Goal: Complete Application Form: Complete application form

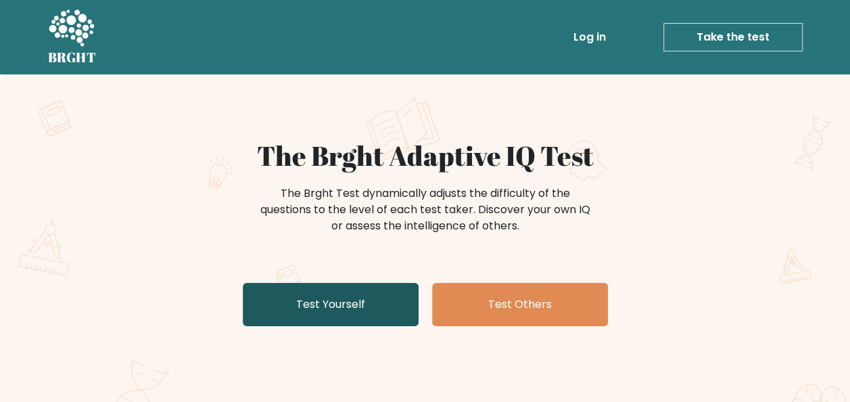
click at [348, 298] on link "Test Yourself" at bounding box center [331, 304] width 176 height 43
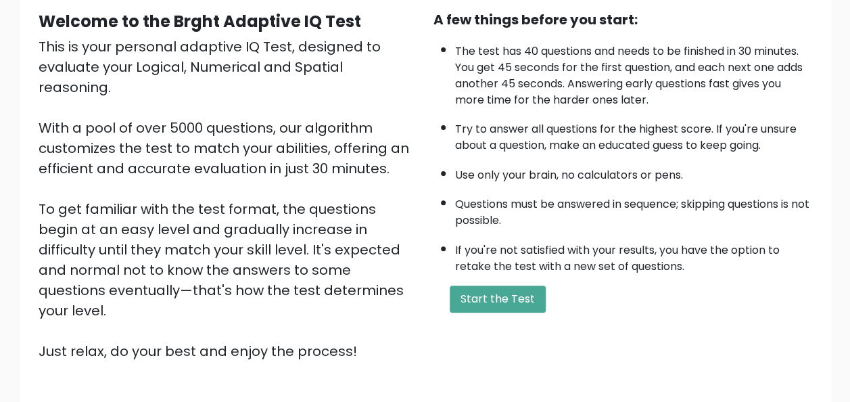
scroll to position [218, 0]
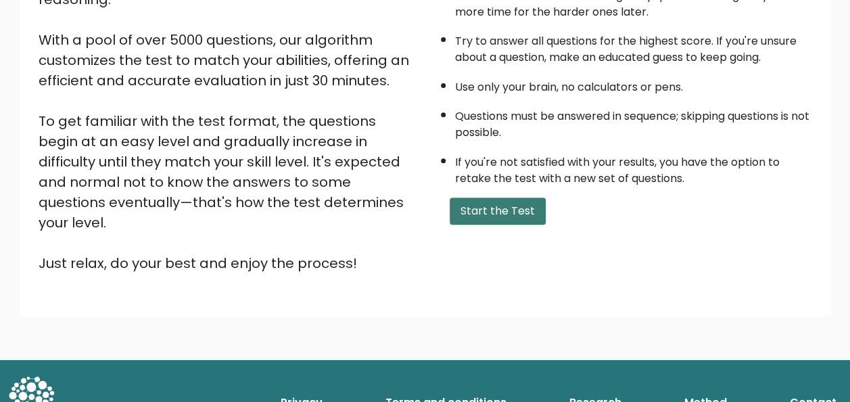
click at [492, 208] on button "Start the Test" at bounding box center [498, 210] width 96 height 27
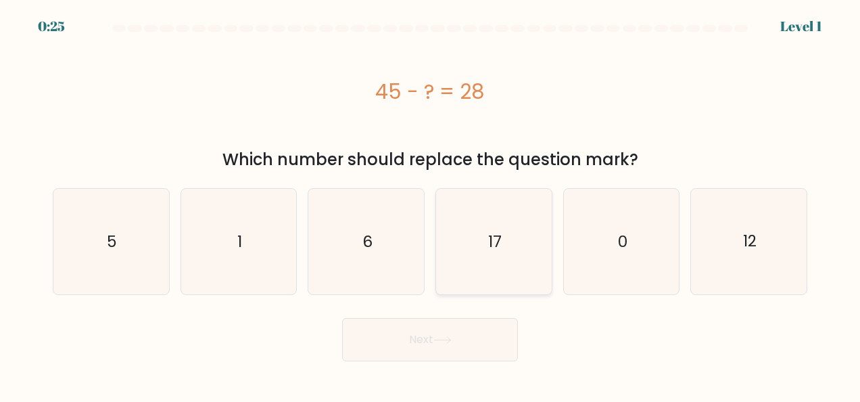
click at [506, 229] on icon "17" at bounding box center [493, 241] width 105 height 105
click at [431, 204] on input "d. 17" at bounding box center [430, 202] width 1 height 3
radio input "true"
click at [464, 339] on button "Next" at bounding box center [430, 339] width 176 height 43
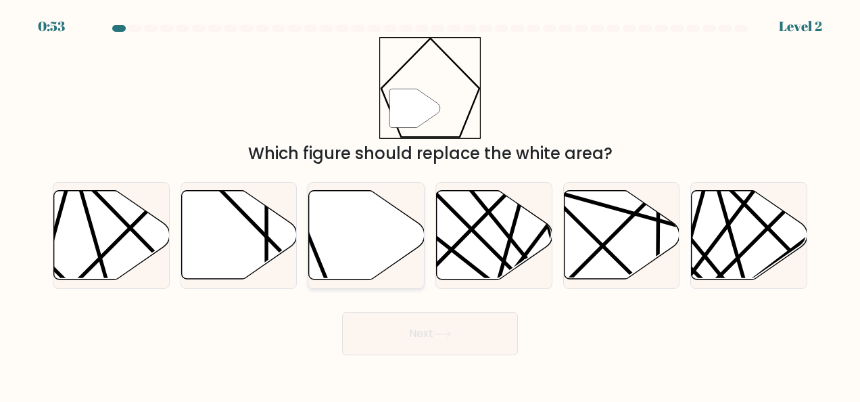
click at [379, 241] on icon at bounding box center [367, 235] width 116 height 89
click at [430, 204] on input "c." at bounding box center [430, 202] width 1 height 3
radio input "true"
click at [509, 334] on button "Next" at bounding box center [430, 333] width 176 height 43
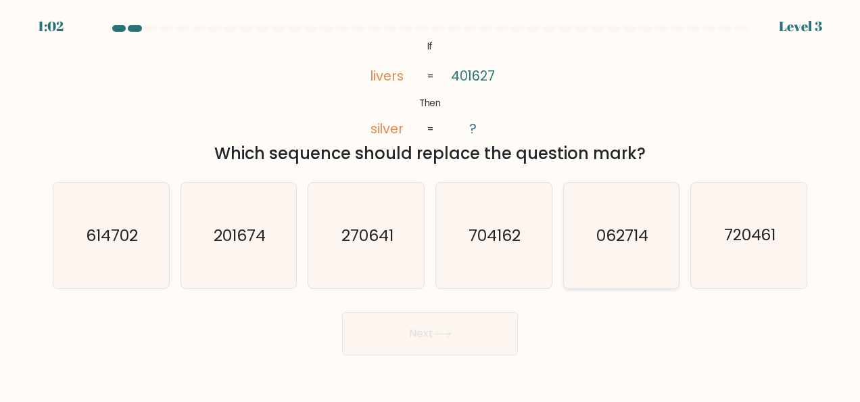
click at [642, 242] on text "062714" at bounding box center [622, 235] width 52 height 22
click at [431, 204] on input "e. 062714" at bounding box center [430, 202] width 1 height 3
radio input "true"
click at [483, 329] on button "Next" at bounding box center [430, 333] width 176 height 43
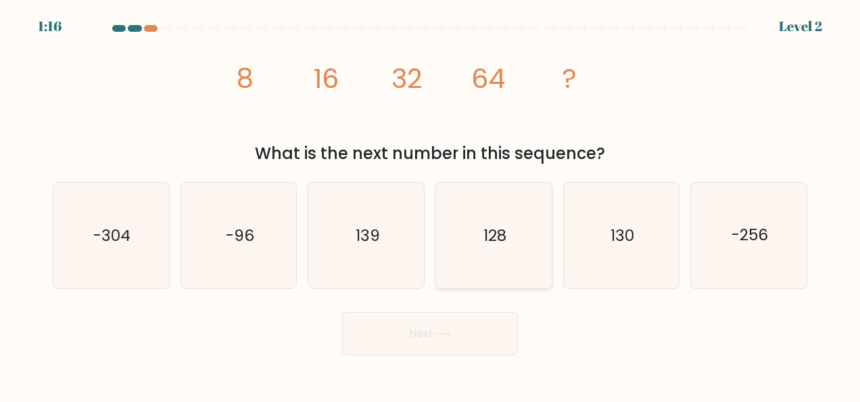
click at [490, 230] on text "128" at bounding box center [494, 235] width 23 height 22
click at [431, 204] on input "d. 128" at bounding box center [430, 202] width 1 height 3
radio input "true"
click at [467, 327] on button "Next" at bounding box center [430, 333] width 176 height 43
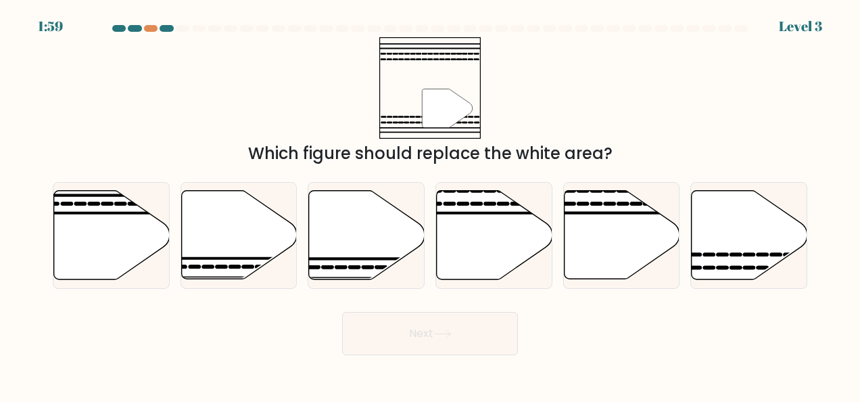
click at [431, 333] on button "Next" at bounding box center [430, 333] width 176 height 43
click at [745, 262] on icon at bounding box center [750, 235] width 116 height 89
click at [431, 204] on input "f." at bounding box center [430, 202] width 1 height 3
radio input "true"
click at [455, 321] on button "Next" at bounding box center [430, 333] width 176 height 43
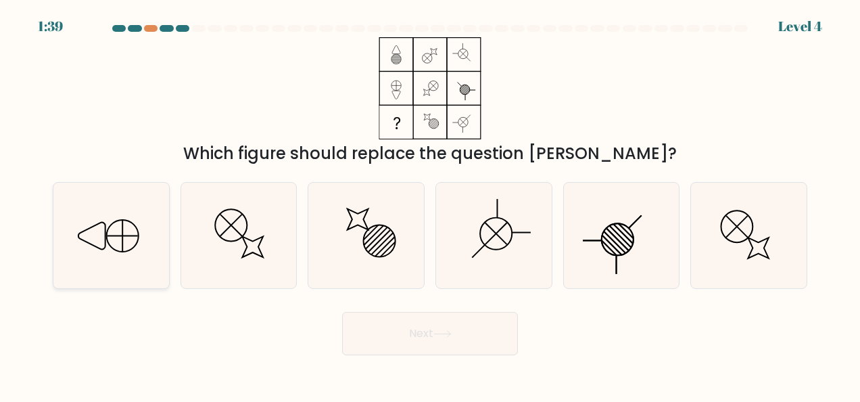
click at [137, 224] on icon at bounding box center [110, 235] width 105 height 105
click at [430, 204] on input "a." at bounding box center [430, 202] width 1 height 3
radio input "true"
click at [411, 335] on button "Next" at bounding box center [430, 333] width 176 height 43
click at [410, 335] on button "Next" at bounding box center [430, 333] width 176 height 43
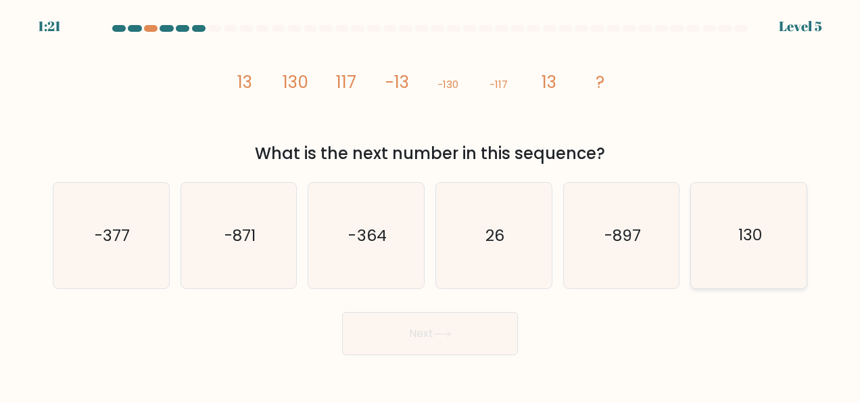
click at [755, 230] on text "130" at bounding box center [750, 235] width 24 height 22
click at [431, 204] on input "f. 130" at bounding box center [430, 202] width 1 height 3
radio input "true"
click at [755, 230] on text "130" at bounding box center [750, 235] width 24 height 22
click at [431, 204] on input "f. 130" at bounding box center [430, 202] width 1 height 3
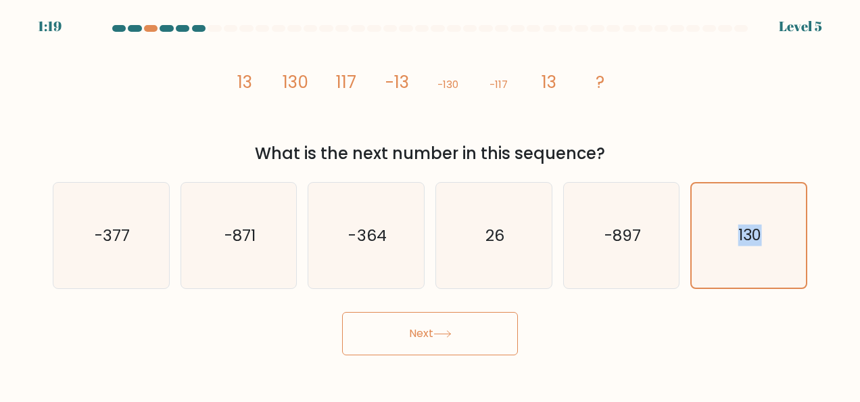
click at [455, 337] on button "Next" at bounding box center [430, 333] width 176 height 43
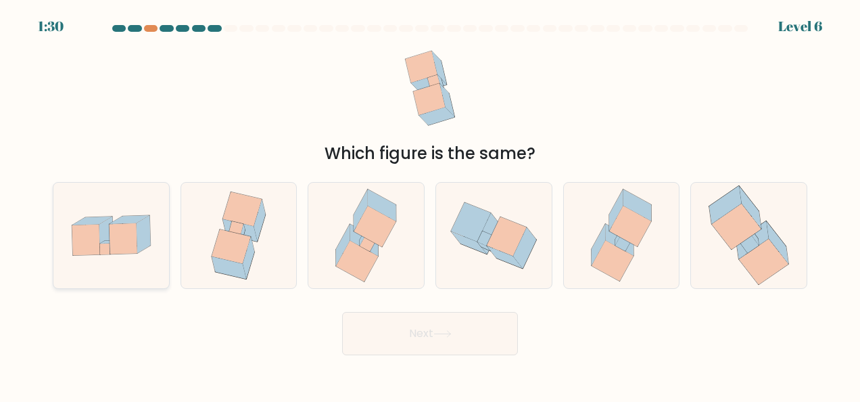
click at [151, 233] on icon at bounding box center [111, 234] width 116 height 79
click at [430, 204] on input "a." at bounding box center [430, 202] width 1 height 3
radio input "true"
click at [412, 330] on button "Next" at bounding box center [430, 333] width 176 height 43
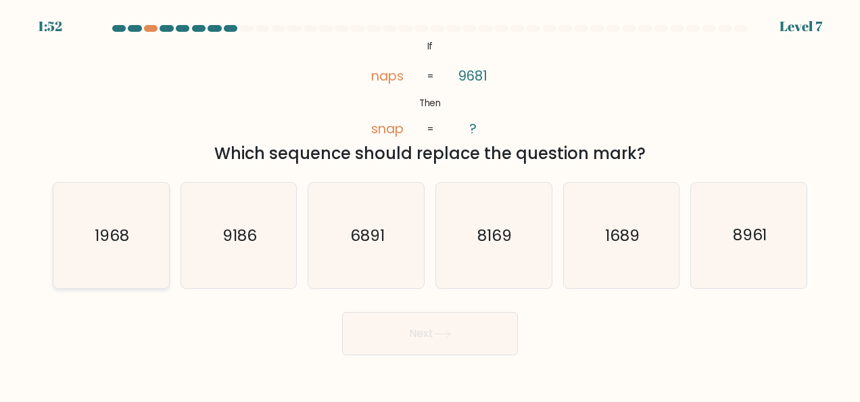
click at [120, 233] on text "1968" at bounding box center [112, 235] width 34 height 22
click at [430, 204] on input "a. 1968" at bounding box center [430, 202] width 1 height 3
radio input "true"
click at [120, 233] on text "1968" at bounding box center [112, 235] width 34 height 22
click at [430, 204] on input "a. 1968" at bounding box center [430, 202] width 1 height 3
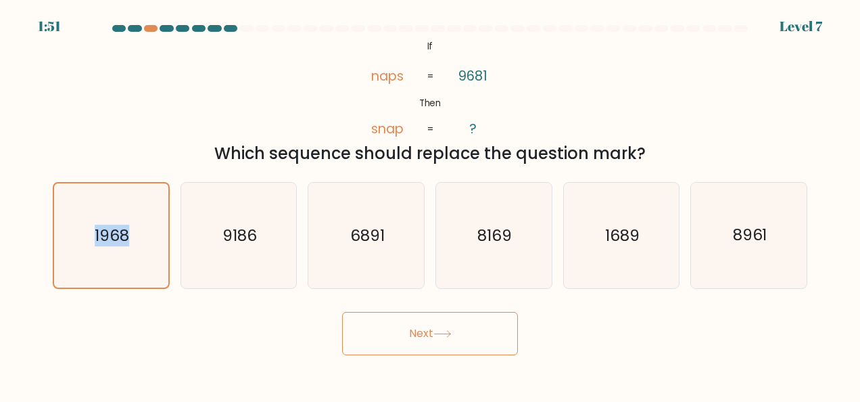
click at [426, 330] on button "Next" at bounding box center [430, 333] width 176 height 43
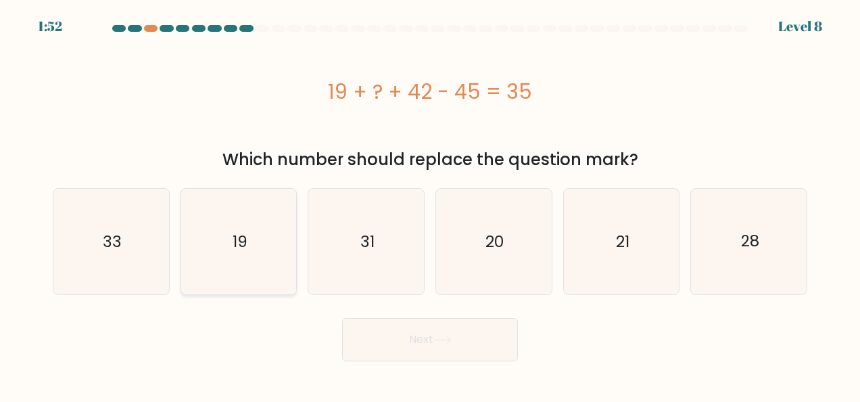
click at [222, 260] on icon "19" at bounding box center [238, 241] width 105 height 105
click at [430, 204] on input "b. 19" at bounding box center [430, 202] width 1 height 3
radio input "true"
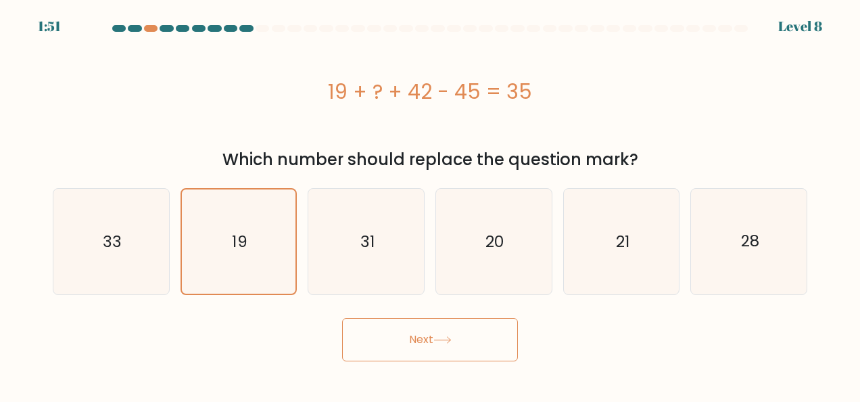
drag, startPoint x: 482, startPoint y: 333, endPoint x: 450, endPoint y: 339, distance: 33.0
click at [481, 333] on button "Next" at bounding box center [430, 339] width 176 height 43
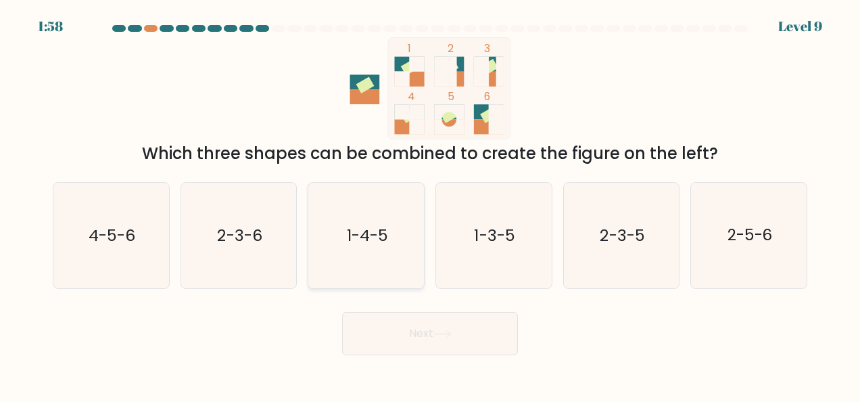
click at [364, 236] on text "1-4-5" at bounding box center [367, 235] width 41 height 22
click at [430, 204] on input "c. 1-4-5" at bounding box center [430, 202] width 1 height 3
radio input "true"
click at [364, 236] on text "1-4-5" at bounding box center [367, 235] width 41 height 22
click at [430, 204] on input "c. 1-4-5" at bounding box center [430, 202] width 1 height 3
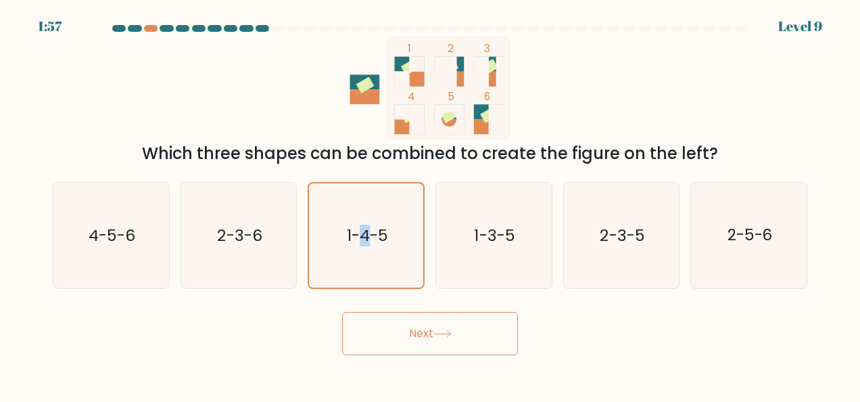
click at [408, 336] on button "Next" at bounding box center [430, 333] width 176 height 43
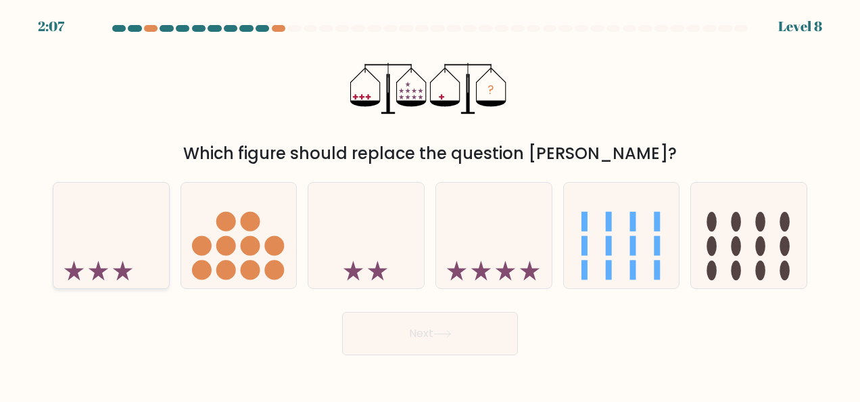
click at [114, 243] on icon at bounding box center [111, 234] width 116 height 95
click at [430, 204] on input "a." at bounding box center [430, 202] width 1 height 3
radio input "true"
click at [617, 245] on icon at bounding box center [622, 234] width 116 height 95
click at [431, 204] on input "e." at bounding box center [430, 202] width 1 height 3
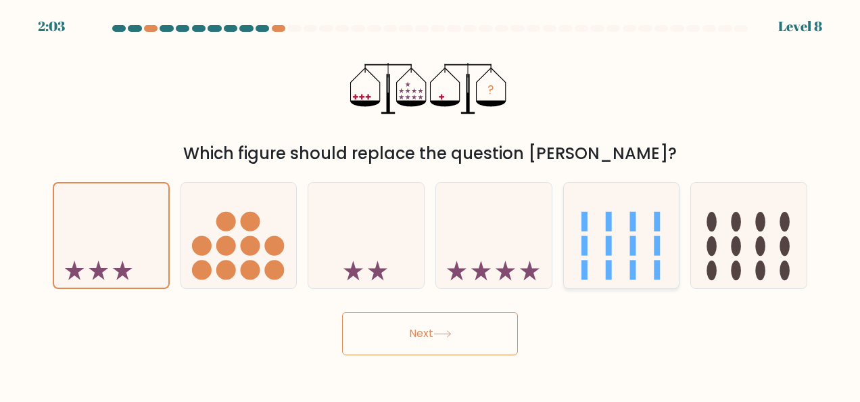
radio input "true"
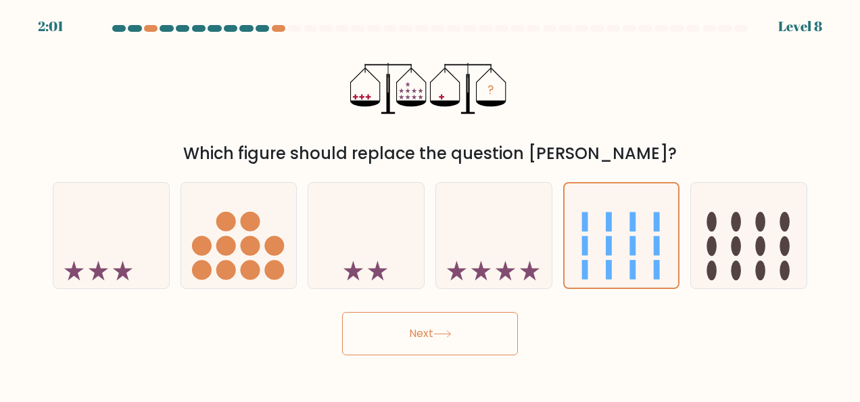
drag, startPoint x: 752, startPoint y: 247, endPoint x: 665, endPoint y: 306, distance: 105.6
click at [753, 247] on icon at bounding box center [749, 234] width 116 height 95
click at [431, 204] on input "f." at bounding box center [430, 202] width 1 height 3
radio input "true"
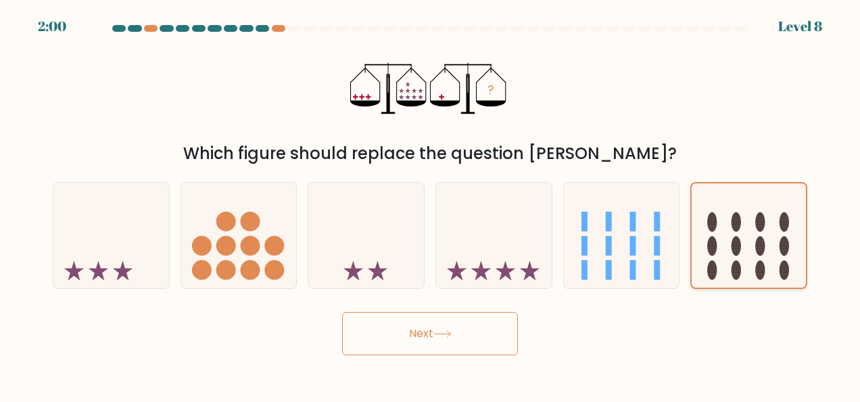
drag, startPoint x: 468, startPoint y: 333, endPoint x: 709, endPoint y: 276, distance: 247.5
click at [467, 333] on button "Next" at bounding box center [430, 333] width 176 height 43
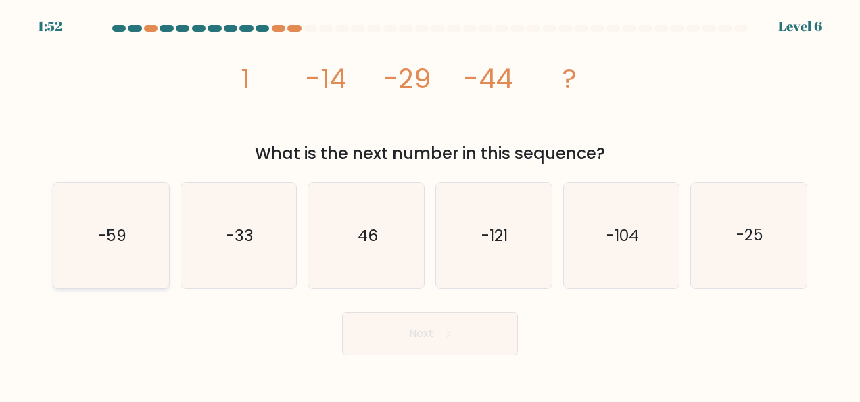
drag, startPoint x: 65, startPoint y: 226, endPoint x: 150, endPoint y: 246, distance: 87.6
click at [65, 226] on icon "-59" at bounding box center [110, 235] width 105 height 105
click at [430, 204] on input "a. -59" at bounding box center [430, 202] width 1 height 3
radio input "true"
click at [421, 339] on button "Next" at bounding box center [430, 333] width 176 height 43
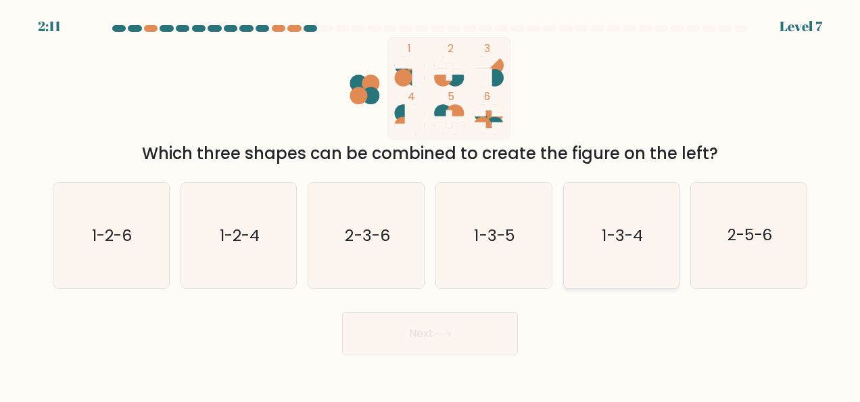
click at [622, 240] on text "1-3-4" at bounding box center [622, 235] width 41 height 22
click at [431, 204] on input "e. 1-3-4" at bounding box center [430, 202] width 1 height 3
radio input "true"
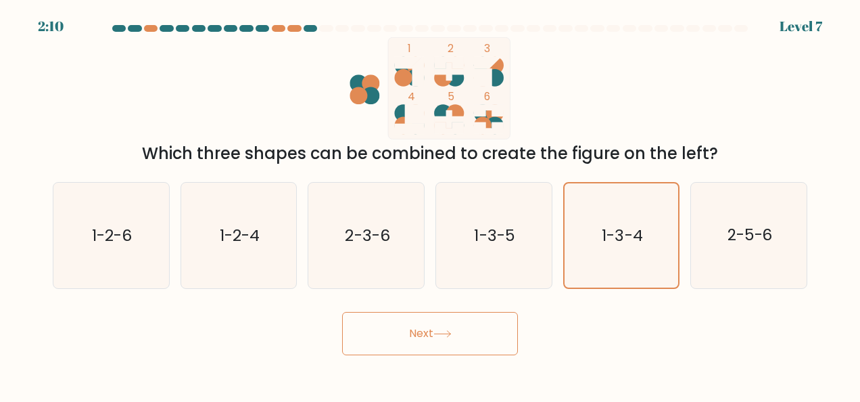
click at [415, 333] on button "Next" at bounding box center [430, 333] width 176 height 43
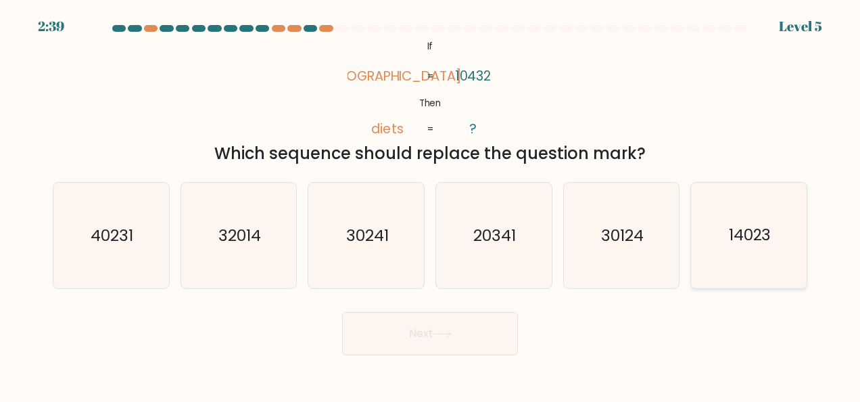
click at [759, 249] on icon "14023" at bounding box center [748, 235] width 105 height 105
click at [431, 204] on input "f. 14023" at bounding box center [430, 202] width 1 height 3
radio input "true"
click at [425, 329] on button "Next" at bounding box center [430, 333] width 176 height 43
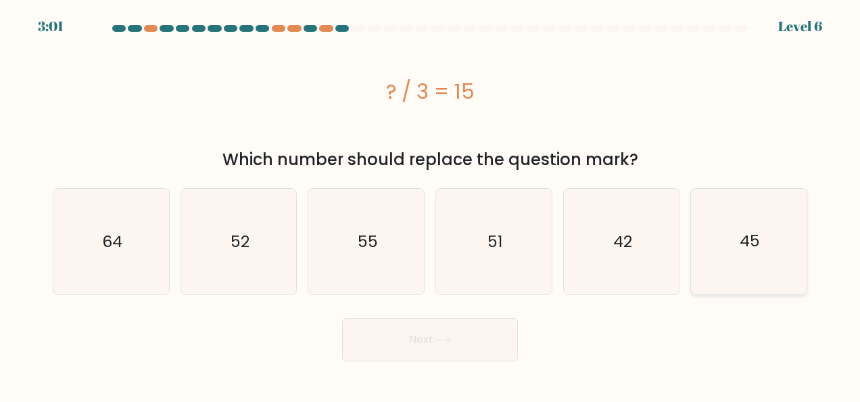
click at [771, 260] on icon "45" at bounding box center [748, 241] width 105 height 105
click at [431, 204] on input "f. 45" at bounding box center [430, 202] width 1 height 3
radio input "true"
click at [417, 345] on button "Next" at bounding box center [430, 339] width 176 height 43
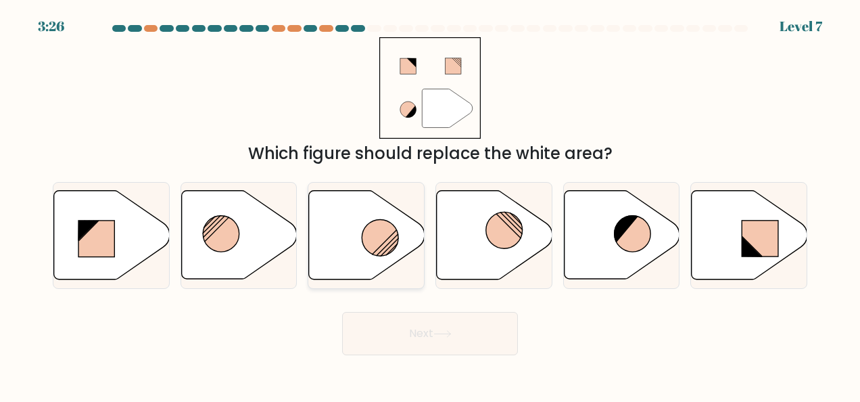
click at [367, 251] on icon at bounding box center [367, 235] width 116 height 89
click at [430, 204] on input "c." at bounding box center [430, 202] width 1 height 3
radio input "true"
click at [410, 336] on button "Next" at bounding box center [430, 333] width 176 height 43
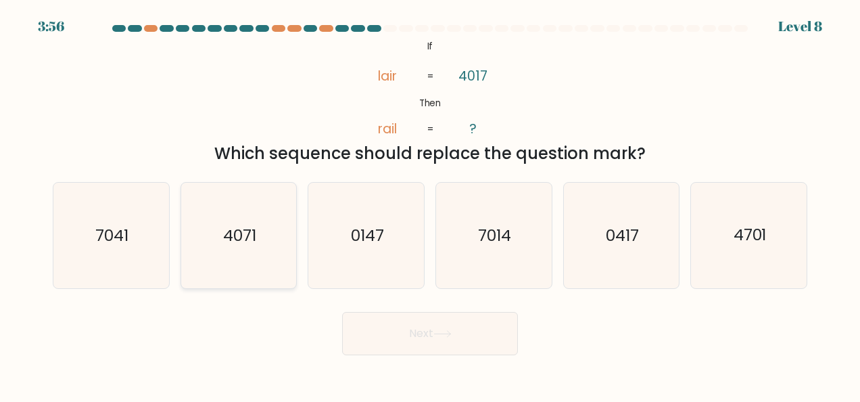
click at [250, 247] on icon "4071" at bounding box center [238, 235] width 105 height 105
click at [430, 204] on input "b. 4071" at bounding box center [430, 202] width 1 height 3
radio input "true"
click at [250, 247] on icon "4071" at bounding box center [239, 235] width 104 height 104
click at [430, 204] on input "b. 4071" at bounding box center [430, 202] width 1 height 3
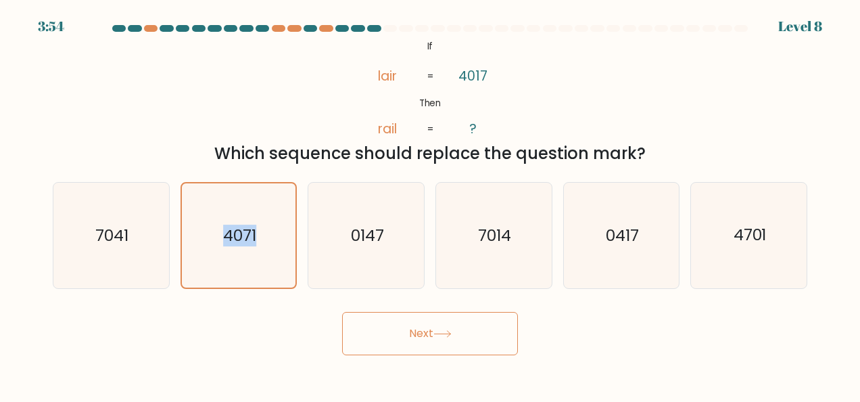
drag, startPoint x: 417, startPoint y: 337, endPoint x: 439, endPoint y: 352, distance: 25.9
click at [418, 338] on button "Next" at bounding box center [430, 333] width 176 height 43
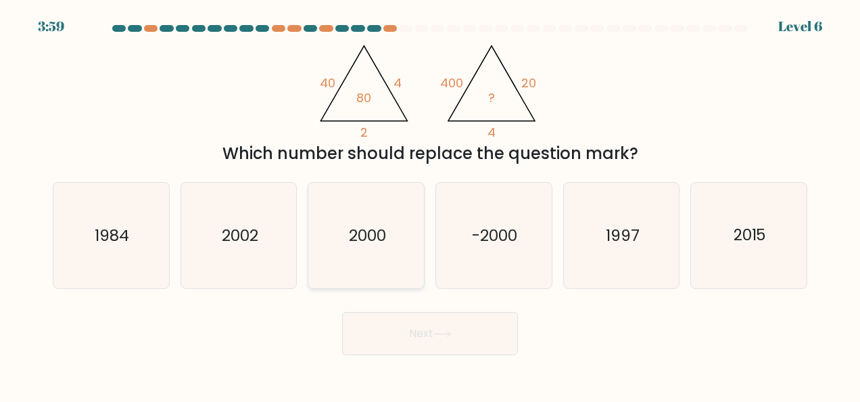
click at [400, 235] on icon "2000" at bounding box center [366, 235] width 105 height 105
click at [430, 204] on input "c. 2000" at bounding box center [430, 202] width 1 height 3
radio input "true"
click at [421, 330] on button "Next" at bounding box center [430, 333] width 176 height 43
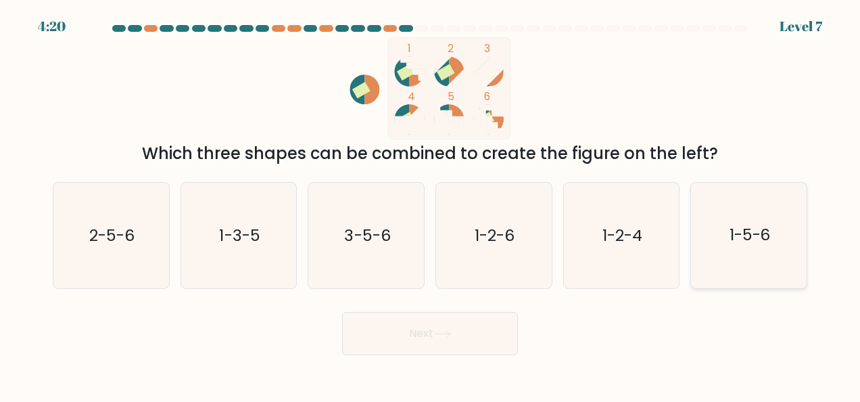
click at [747, 227] on text "1-5-6" at bounding box center [750, 235] width 41 height 22
click at [431, 204] on input "f. 1-5-6" at bounding box center [430, 202] width 1 height 3
radio input "true"
click at [463, 341] on button "Next" at bounding box center [430, 333] width 176 height 43
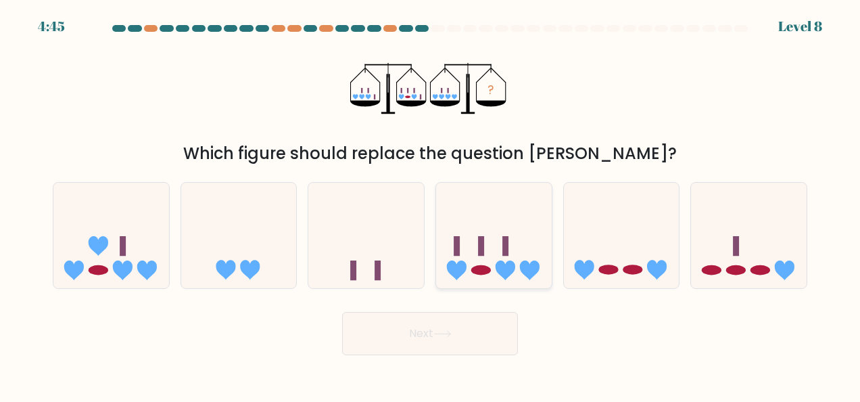
click at [517, 255] on icon at bounding box center [494, 234] width 116 height 95
click at [431, 204] on input "d." at bounding box center [430, 202] width 1 height 3
radio input "true"
click at [517, 256] on icon at bounding box center [494, 235] width 114 height 95
click at [431, 204] on input "d." at bounding box center [430, 202] width 1 height 3
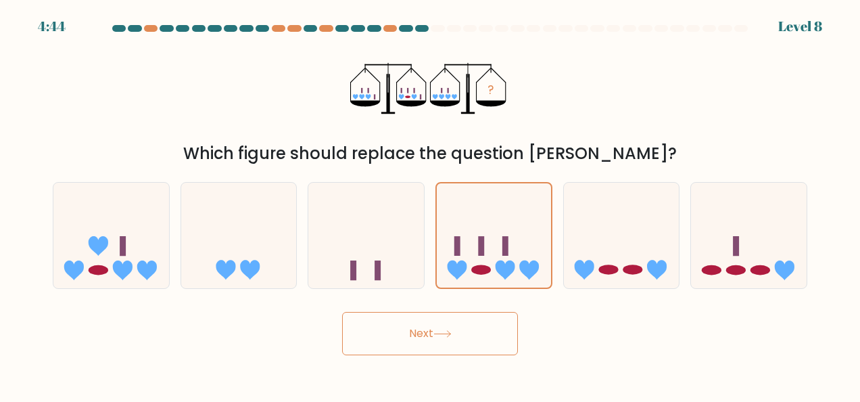
click at [419, 337] on button "Next" at bounding box center [430, 333] width 176 height 43
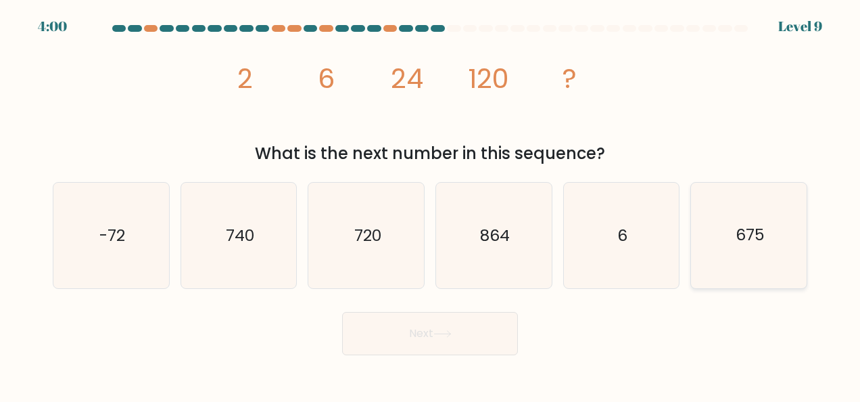
click at [755, 245] on text "675" at bounding box center [750, 235] width 29 height 22
click at [431, 204] on input "f. 675" at bounding box center [430, 202] width 1 height 3
radio input "true"
click at [421, 333] on button "Next" at bounding box center [430, 333] width 176 height 43
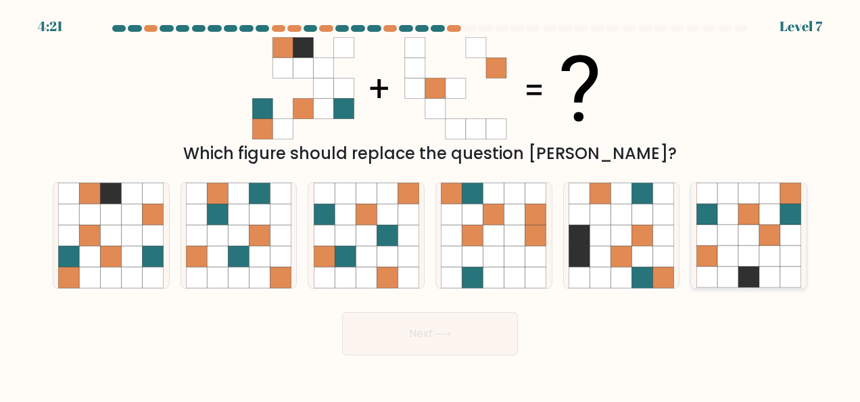
click at [730, 227] on icon at bounding box center [727, 234] width 21 height 21
click at [431, 204] on input "f." at bounding box center [430, 202] width 1 height 3
radio input "true"
click at [406, 345] on button "Next" at bounding box center [430, 333] width 176 height 43
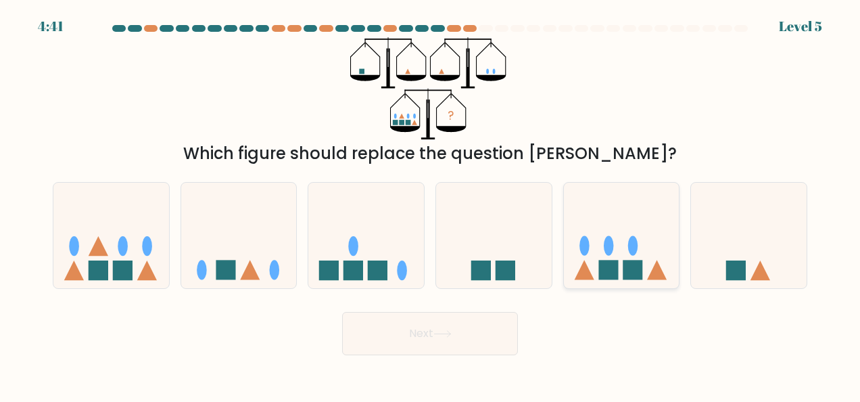
click at [609, 250] on ellipse at bounding box center [609, 246] width 10 height 20
click at [431, 204] on input "e." at bounding box center [430, 202] width 1 height 3
radio input "true"
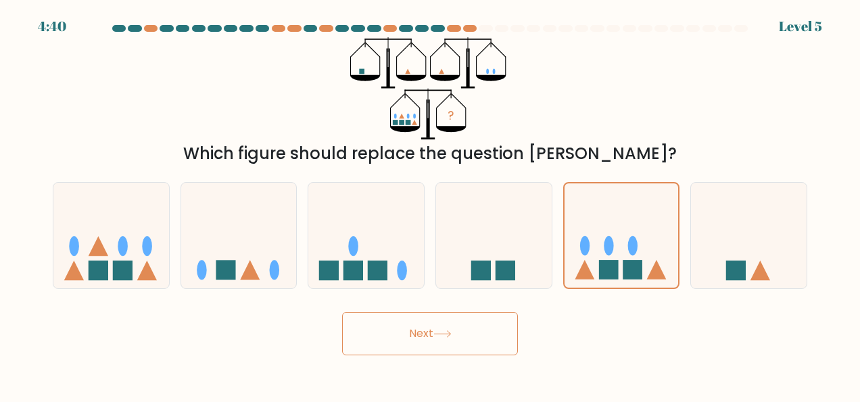
click at [416, 333] on button "Next" at bounding box center [430, 333] width 176 height 43
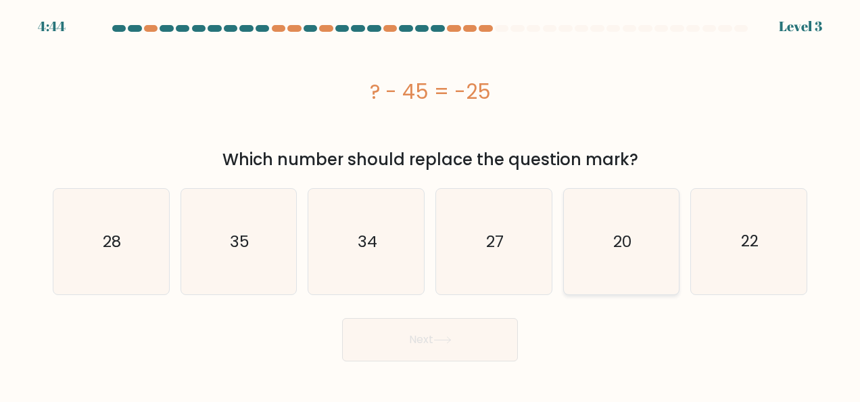
click at [625, 229] on icon "20" at bounding box center [621, 241] width 105 height 105
click at [431, 204] on input "e. 20" at bounding box center [430, 202] width 1 height 3
radio input "true"
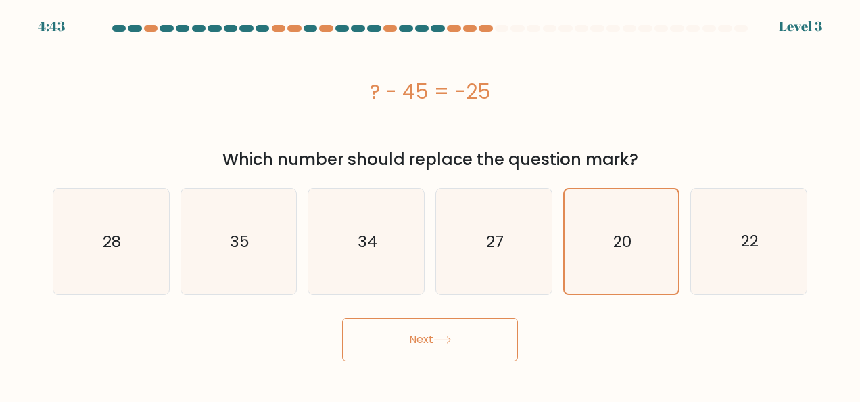
click at [451, 336] on icon at bounding box center [442, 339] width 18 height 7
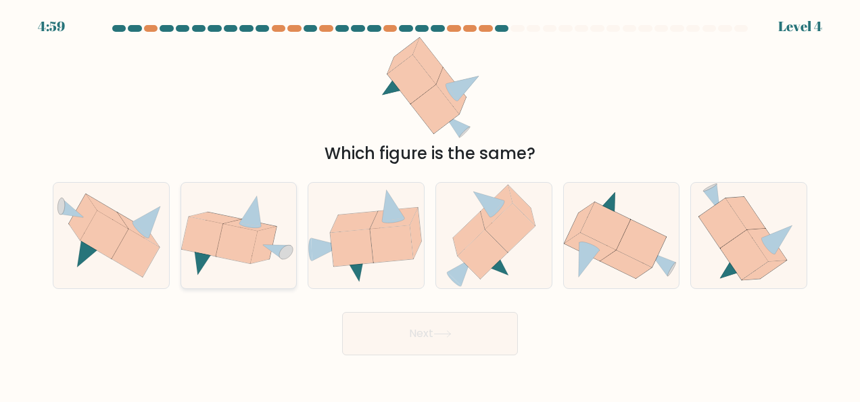
click at [263, 243] on icon at bounding box center [264, 244] width 26 height 37
click at [430, 204] on input "b." at bounding box center [430, 202] width 1 height 3
radio input "true"
click at [417, 335] on button "Next" at bounding box center [430, 333] width 176 height 43
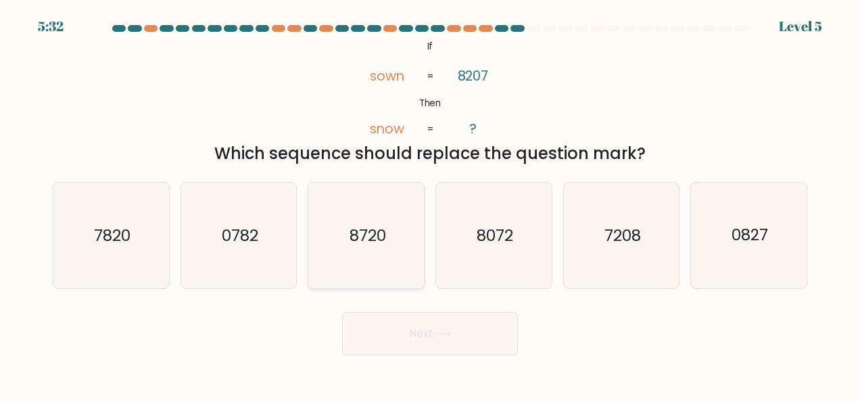
click at [374, 242] on text "8720" at bounding box center [367, 235] width 37 height 22
click at [430, 204] on input "c. 8720" at bounding box center [430, 202] width 1 height 3
radio input "true"
click at [406, 316] on button "Next" at bounding box center [430, 333] width 176 height 43
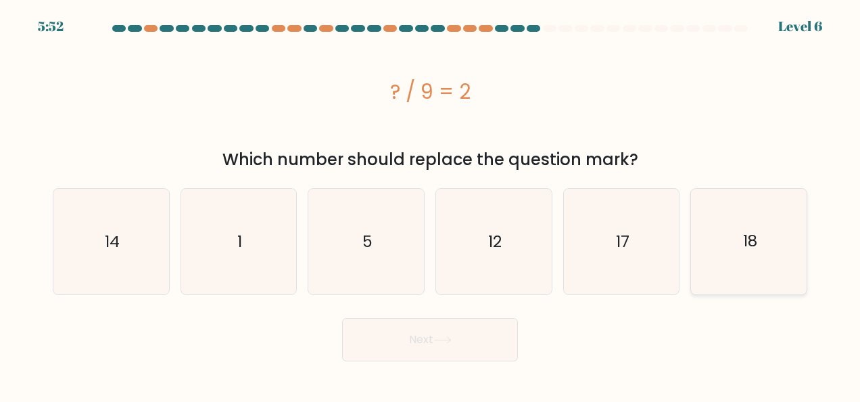
click at [738, 246] on icon "18" at bounding box center [748, 241] width 105 height 105
click at [431, 204] on input "f. 18" at bounding box center [430, 202] width 1 height 3
radio input "true"
click at [419, 349] on button "Next" at bounding box center [430, 339] width 176 height 43
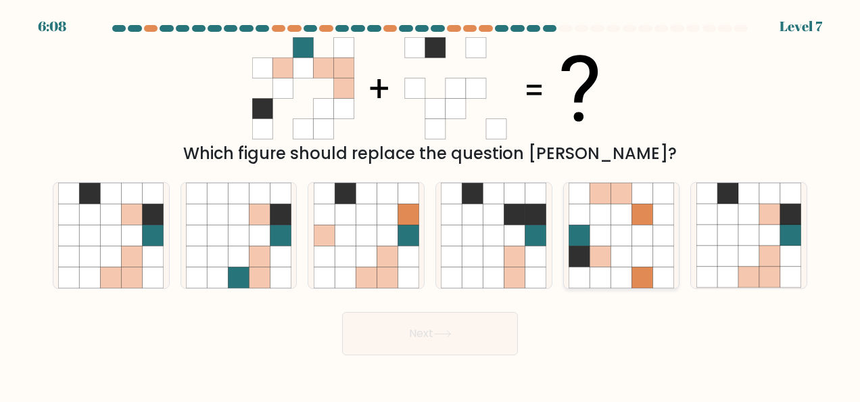
click at [618, 231] on icon at bounding box center [621, 234] width 21 height 21
click at [431, 204] on input "e." at bounding box center [430, 202] width 1 height 3
radio input "true"
click at [437, 339] on button "Next" at bounding box center [430, 333] width 176 height 43
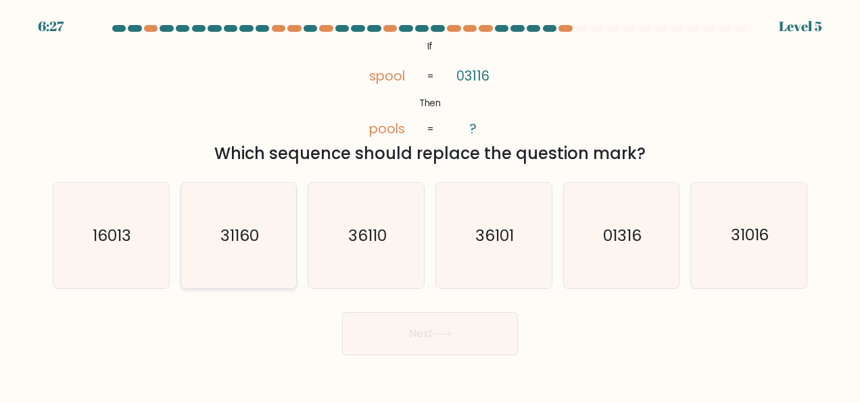
click at [240, 223] on icon "31160" at bounding box center [238, 235] width 105 height 105
click at [430, 204] on input "b. 31160" at bounding box center [430, 202] width 1 height 3
radio input "true"
click at [418, 330] on button "Next" at bounding box center [430, 333] width 176 height 43
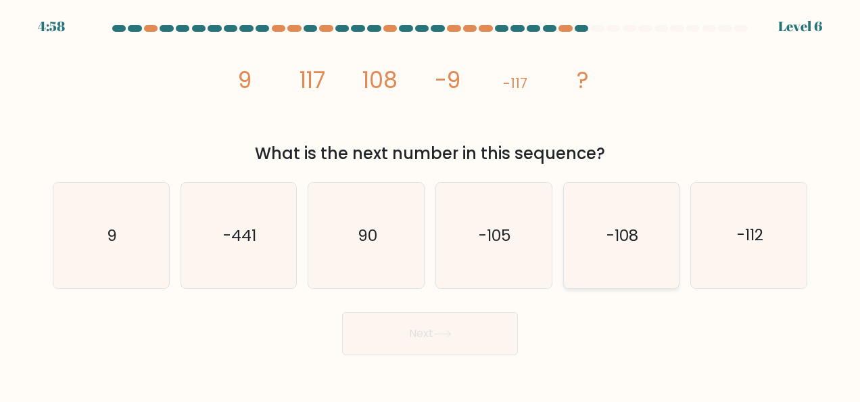
click at [600, 235] on icon "-108" at bounding box center [621, 235] width 105 height 105
click at [431, 204] on input "e. -108" at bounding box center [430, 202] width 1 height 3
radio input "true"
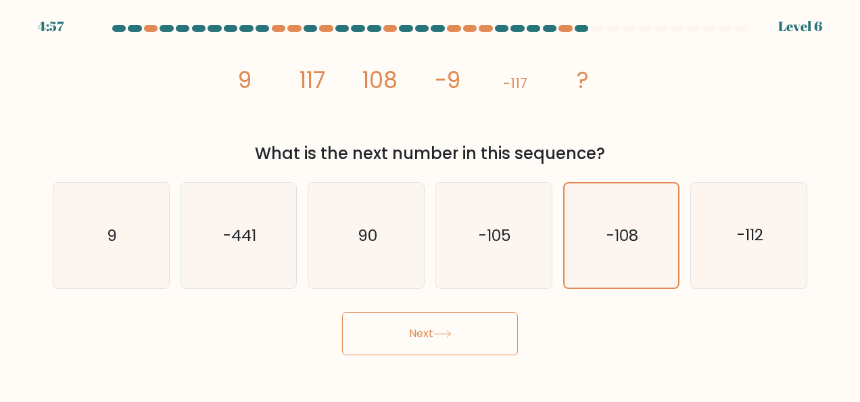
click at [428, 339] on button "Next" at bounding box center [430, 333] width 176 height 43
click at [411, 340] on button "Next" at bounding box center [430, 333] width 176 height 43
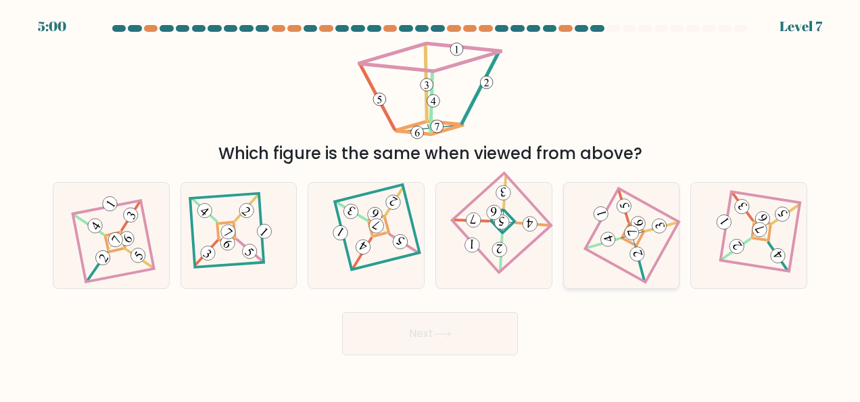
click at [609, 223] on icon at bounding box center [622, 235] width 72 height 85
click at [431, 204] on input "e." at bounding box center [430, 202] width 1 height 3
radio input "true"
click at [399, 326] on button "Next" at bounding box center [430, 333] width 176 height 43
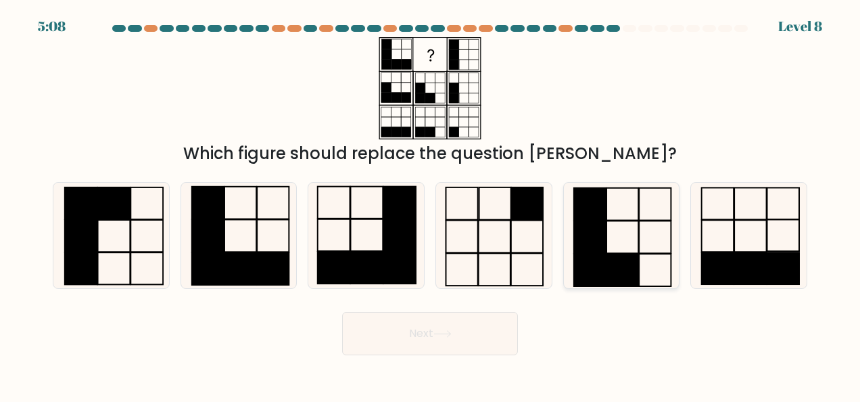
click at [655, 270] on icon at bounding box center [621, 235] width 105 height 105
click at [431, 204] on input "e." at bounding box center [430, 202] width 1 height 3
radio input "true"
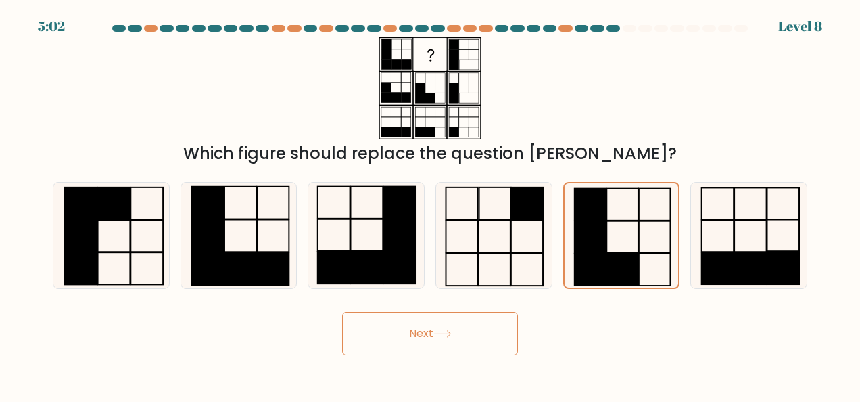
click at [429, 335] on button "Next" at bounding box center [430, 333] width 176 height 43
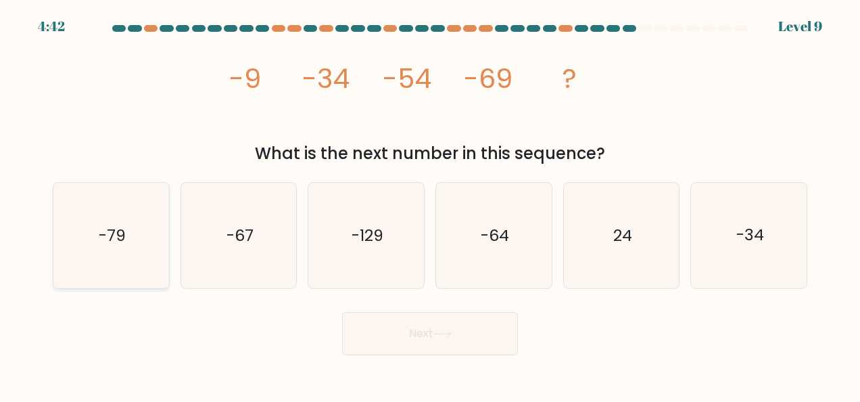
click at [105, 224] on text "-79" at bounding box center [112, 235] width 27 height 22
click at [430, 204] on input "a. -79" at bounding box center [430, 202] width 1 height 3
radio input "true"
click at [402, 264] on icon "-129" at bounding box center [366, 235] width 105 height 105
click at [430, 204] on input "c. -129" at bounding box center [430, 202] width 1 height 3
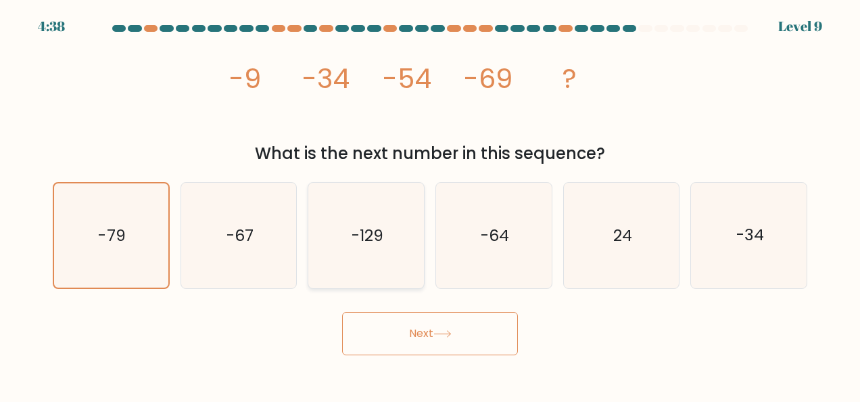
radio input "true"
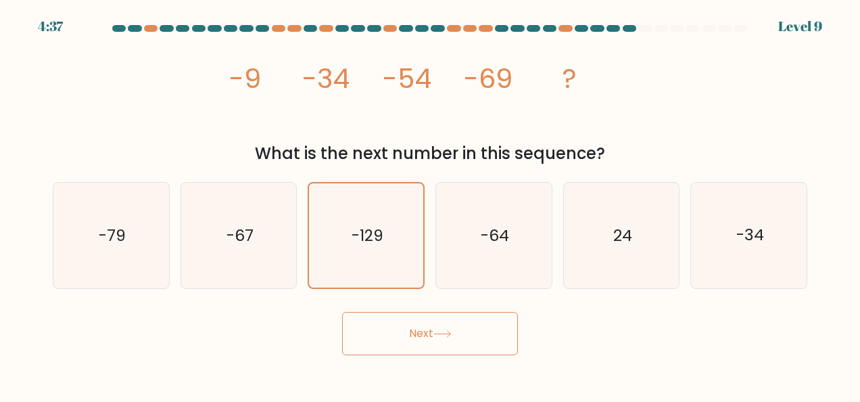
click at [448, 333] on icon at bounding box center [442, 333] width 18 height 7
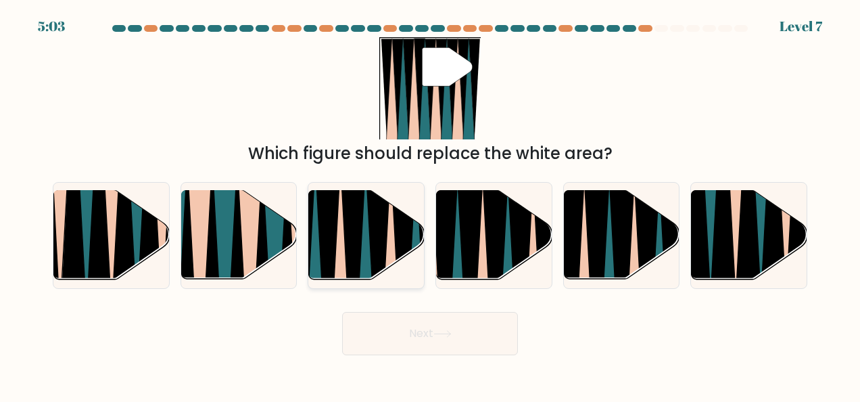
click at [352, 241] on icon at bounding box center [353, 285] width 25 height 231
click at [430, 204] on input "c." at bounding box center [430, 202] width 1 height 3
radio input "true"
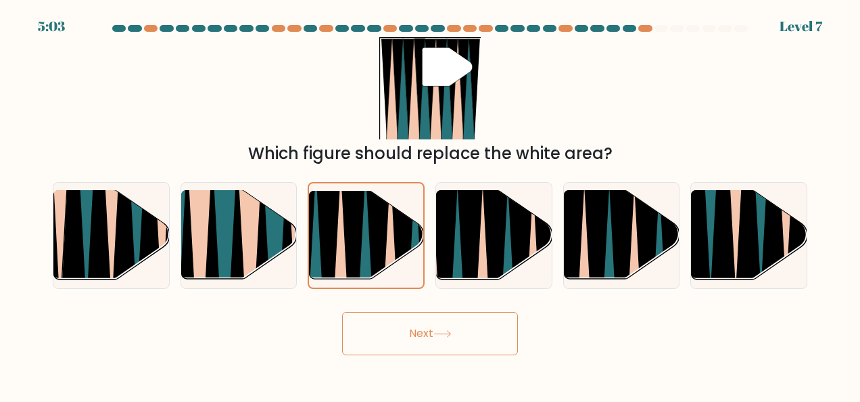
click at [429, 334] on button "Next" at bounding box center [430, 333] width 176 height 43
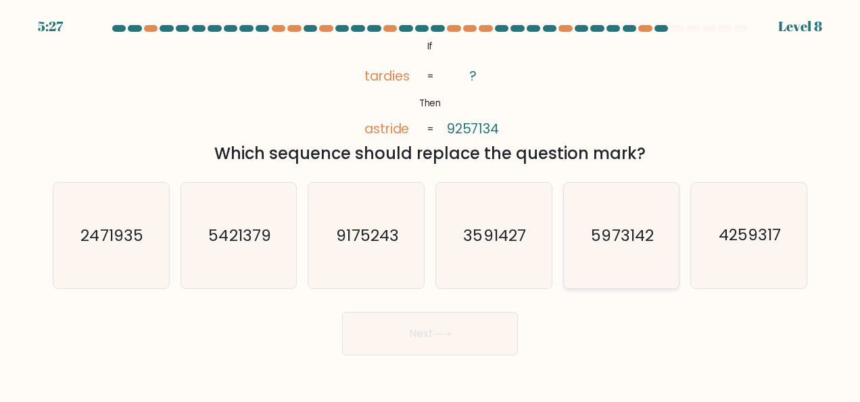
click at [613, 230] on text "5973142" at bounding box center [623, 235] width 62 height 22
click at [431, 204] on input "e. 5973142" at bounding box center [430, 202] width 1 height 3
radio input "true"
click at [407, 327] on button "Next" at bounding box center [430, 333] width 176 height 43
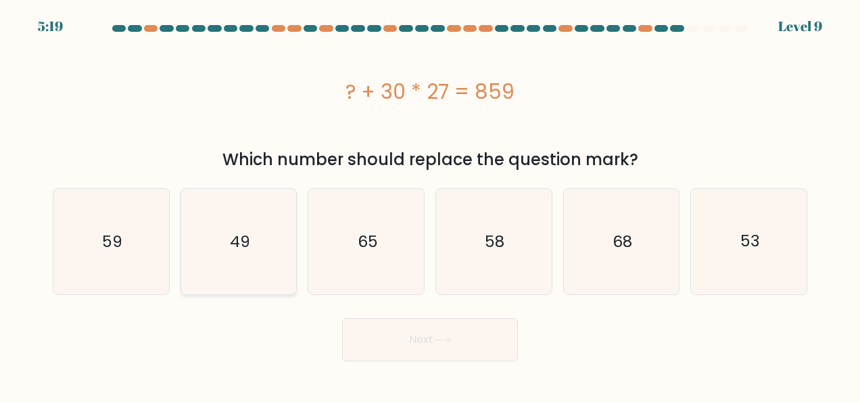
drag, startPoint x: 253, startPoint y: 246, endPoint x: 243, endPoint y: 252, distance: 10.9
click at [243, 252] on icon "49" at bounding box center [238, 241] width 105 height 105
click at [239, 255] on icon "49" at bounding box center [238, 241] width 105 height 105
click at [430, 204] on input "b. 49" at bounding box center [430, 202] width 1 height 3
radio input "true"
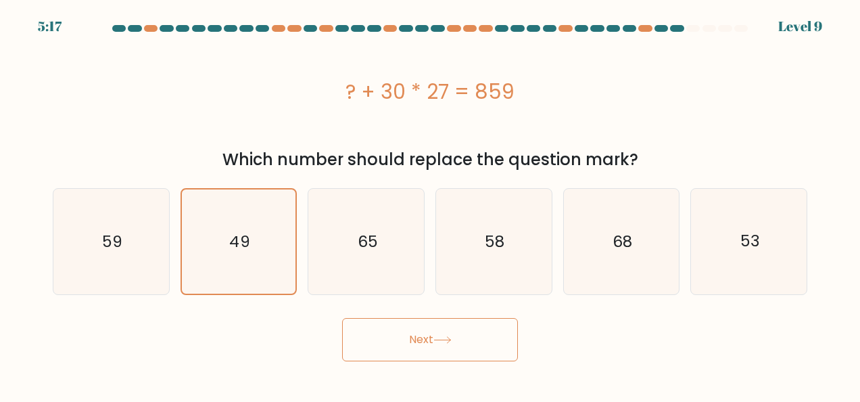
click at [417, 352] on button "Next" at bounding box center [430, 339] width 176 height 43
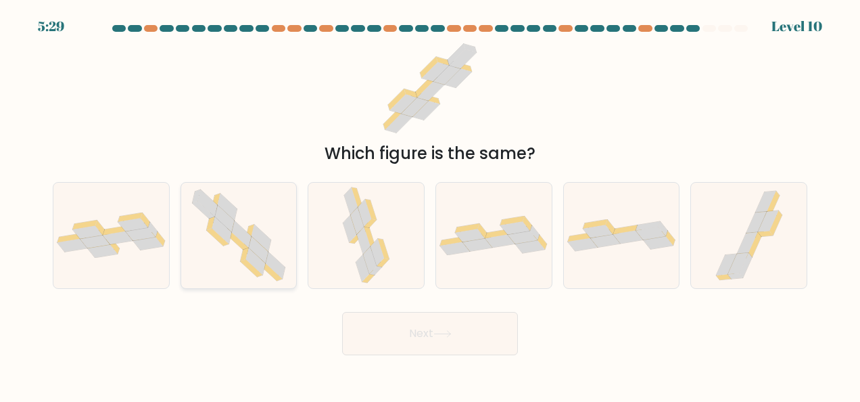
click at [277, 261] on icon at bounding box center [276, 265] width 20 height 27
click at [430, 204] on input "b." at bounding box center [430, 202] width 1 height 3
radio input "true"
click at [419, 331] on button "Next" at bounding box center [430, 333] width 176 height 43
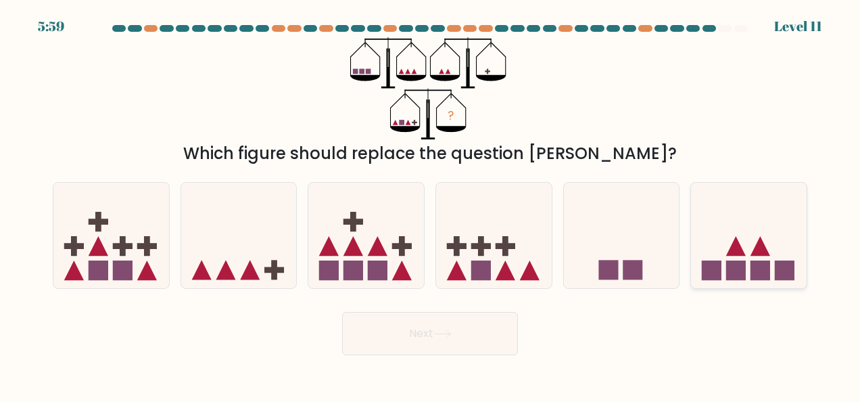
click at [780, 268] on rect at bounding box center [785, 270] width 20 height 20
click at [431, 204] on input "f." at bounding box center [430, 202] width 1 height 3
radio input "true"
click at [446, 327] on button "Next" at bounding box center [430, 333] width 176 height 43
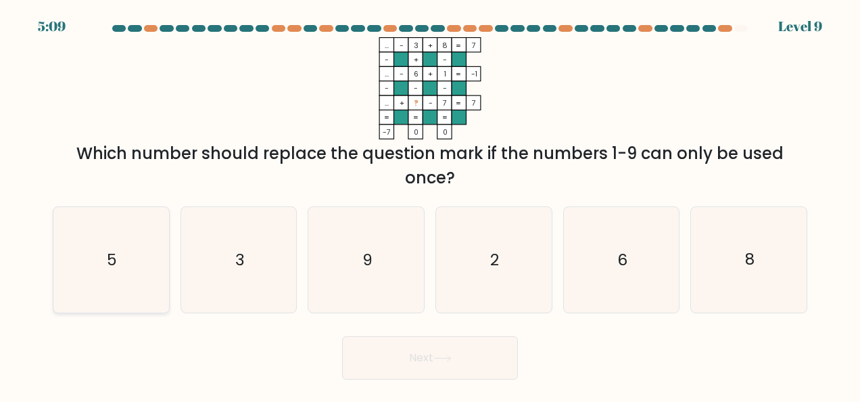
click at [112, 266] on text "5" at bounding box center [112, 260] width 10 height 22
click at [430, 204] on input "a. 5" at bounding box center [430, 202] width 1 height 3
radio input "true"
click at [513, 274] on icon "2" at bounding box center [493, 259] width 105 height 105
click at [431, 204] on input "d. 2" at bounding box center [430, 202] width 1 height 3
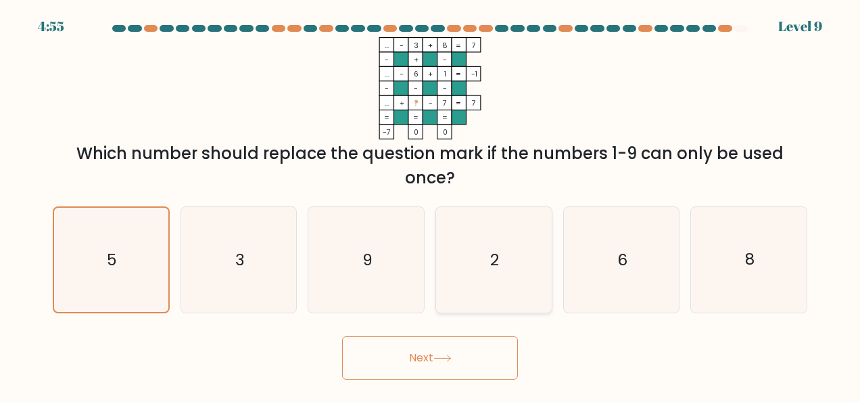
radio input "true"
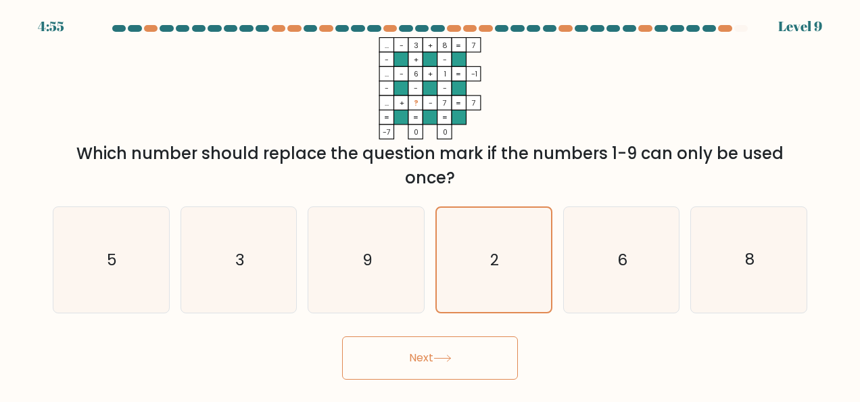
click at [482, 359] on button "Next" at bounding box center [430, 357] width 176 height 43
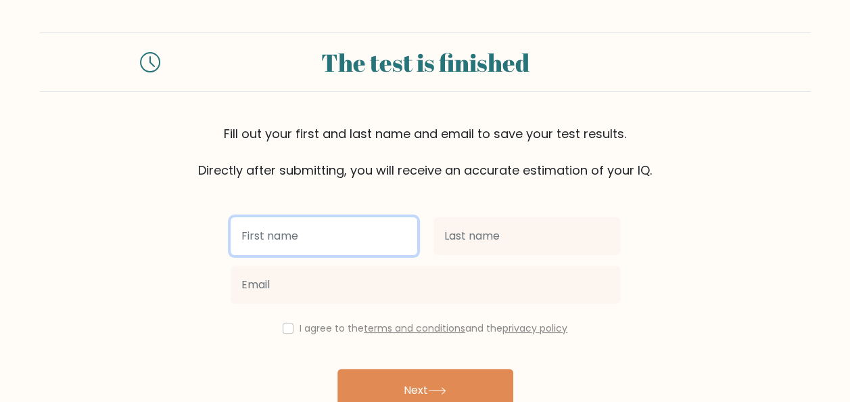
click at [337, 233] on input "text" at bounding box center [324, 236] width 187 height 38
type input "[PERSON_NAME]"
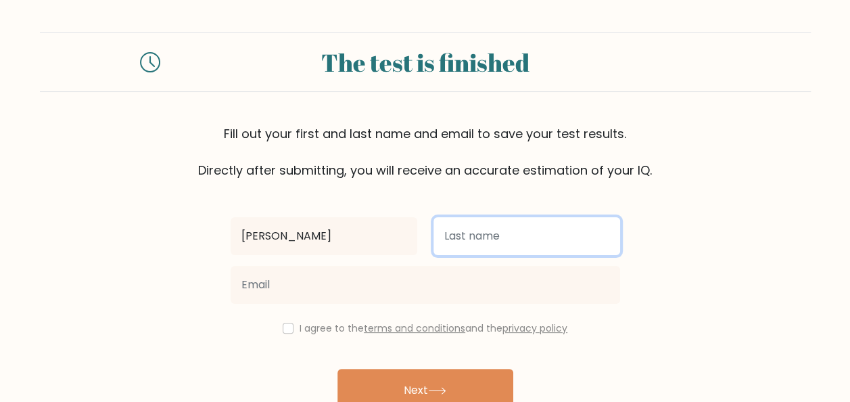
click at [500, 229] on input "text" at bounding box center [526, 236] width 187 height 38
type input "Salino"
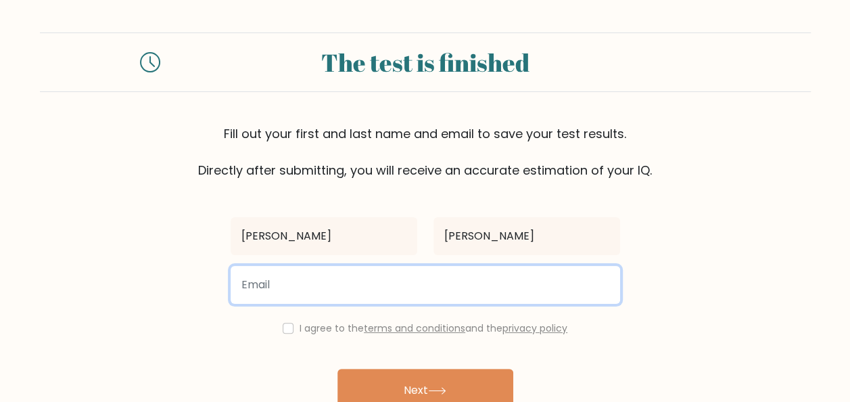
click at [435, 281] on input "email" at bounding box center [425, 285] width 389 height 38
type input "joann.salino20@gmail.com"
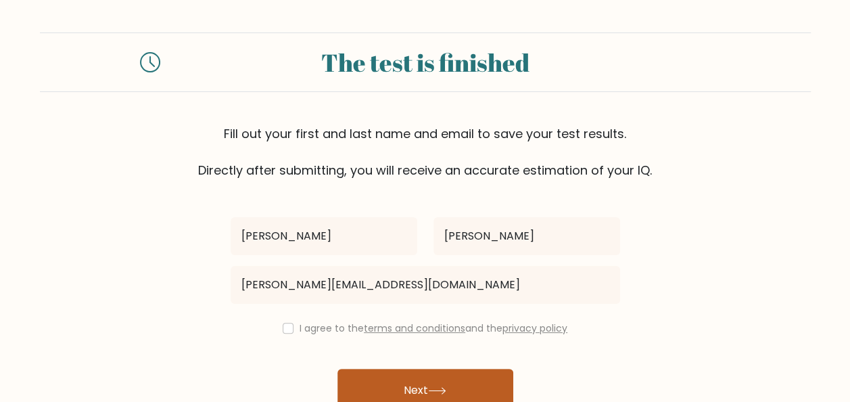
click at [427, 383] on button "Next" at bounding box center [425, 390] width 176 height 43
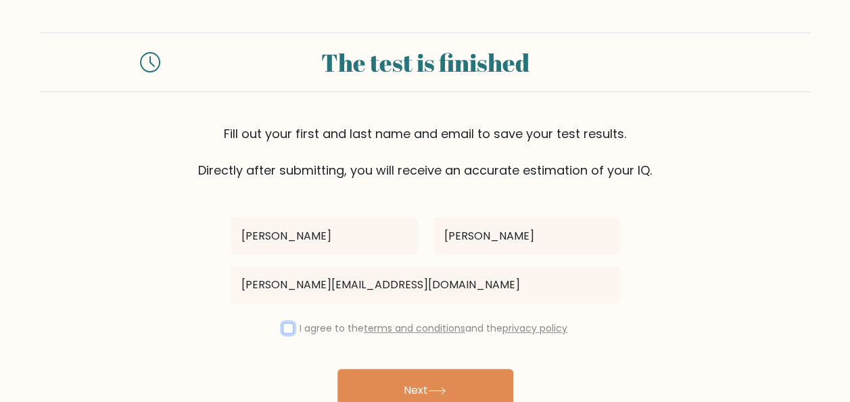
click at [285, 328] on input "checkbox" at bounding box center [288, 328] width 11 height 11
checkbox input "true"
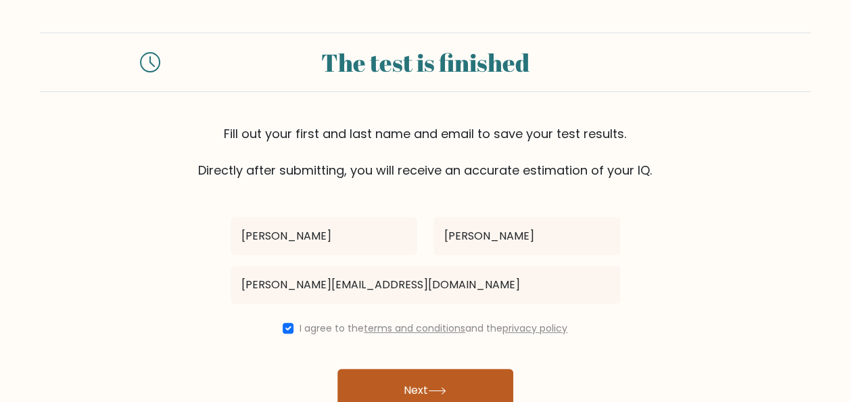
click at [385, 385] on button "Next" at bounding box center [425, 390] width 176 height 43
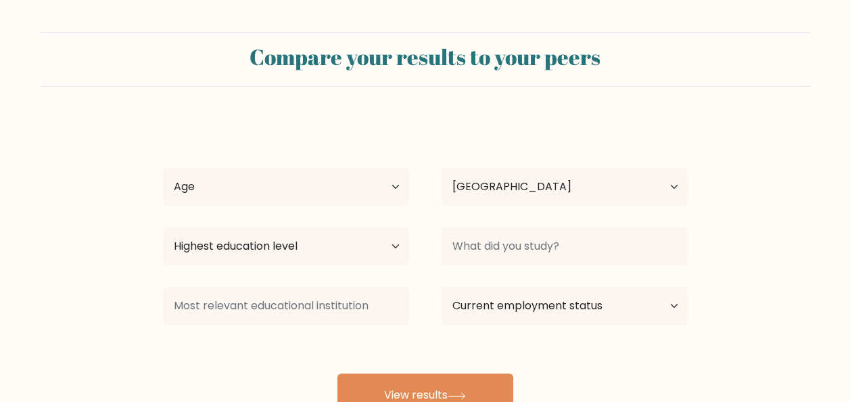
select select "PH"
click at [311, 195] on select "Age Under [DEMOGRAPHIC_DATA] [DEMOGRAPHIC_DATA] [DEMOGRAPHIC_DATA] [DEMOGRAPHIC…" at bounding box center [286, 187] width 246 height 38
select select "25_34"
click at [163, 168] on select "Age Under 18 years old 18-24 years old 25-34 years old 35-44 years old 45-54 ye…" at bounding box center [286, 187] width 246 height 38
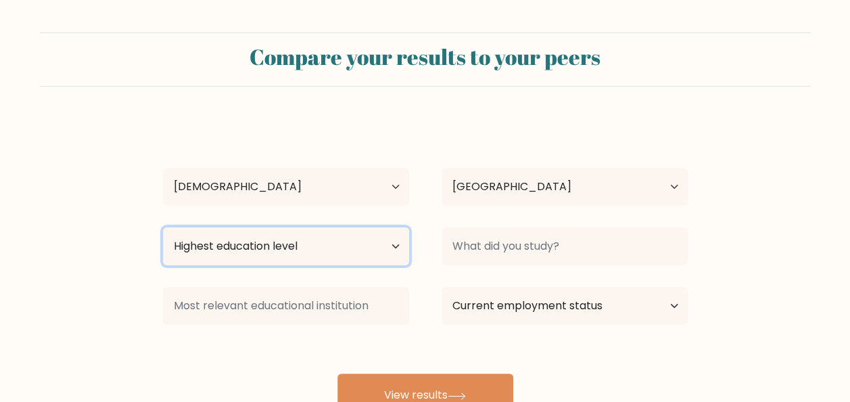
drag, startPoint x: 257, startPoint y: 243, endPoint x: 277, endPoint y: 258, distance: 25.2
click at [258, 243] on select "Highest education level No schooling Primary Lower Secondary Upper Secondary Oc…" at bounding box center [286, 246] width 246 height 38
select select "bachelors_degree"
click at [163, 227] on select "Highest education level No schooling Primary Lower Secondary Upper Secondary Oc…" at bounding box center [286, 246] width 246 height 38
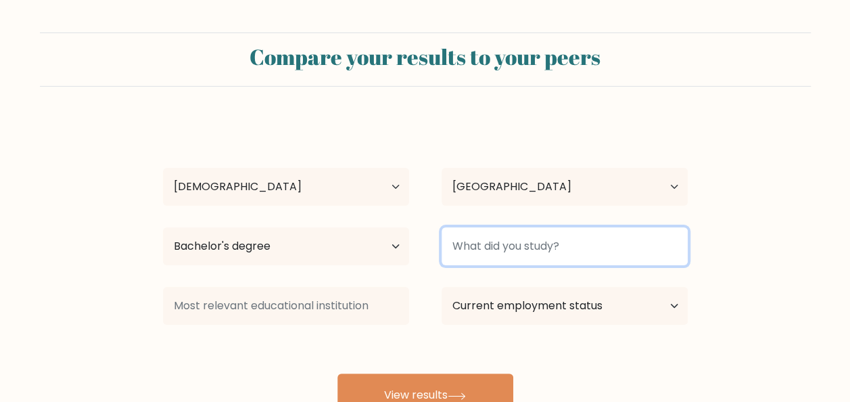
click at [565, 247] on input at bounding box center [565, 246] width 246 height 38
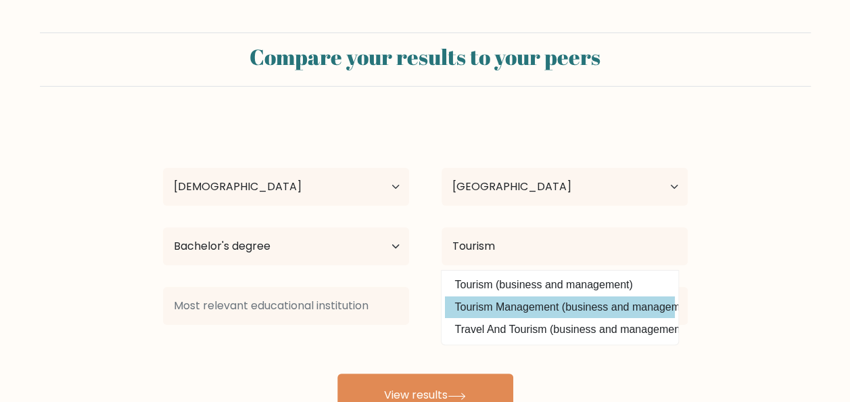
click at [596, 300] on option "Tourism Management (business and management)" at bounding box center [560, 307] width 230 height 22
type input "Tourism Management"
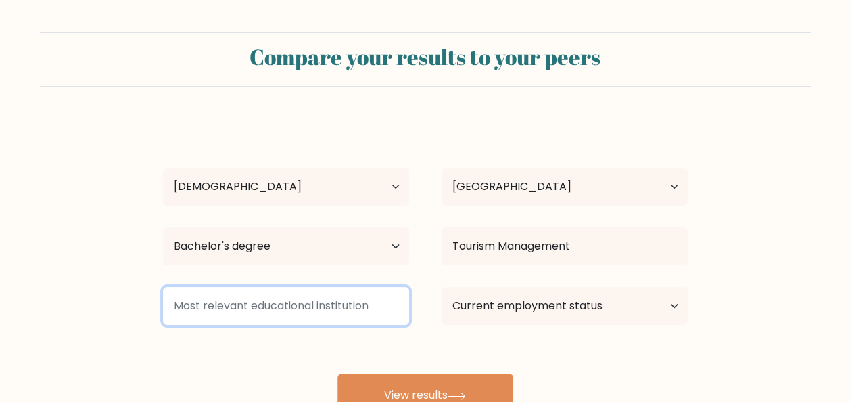
click at [284, 299] on input at bounding box center [286, 306] width 246 height 38
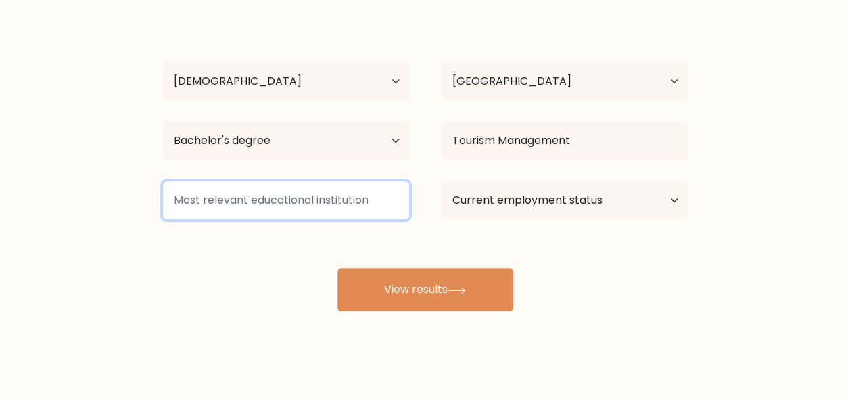
scroll to position [111, 0]
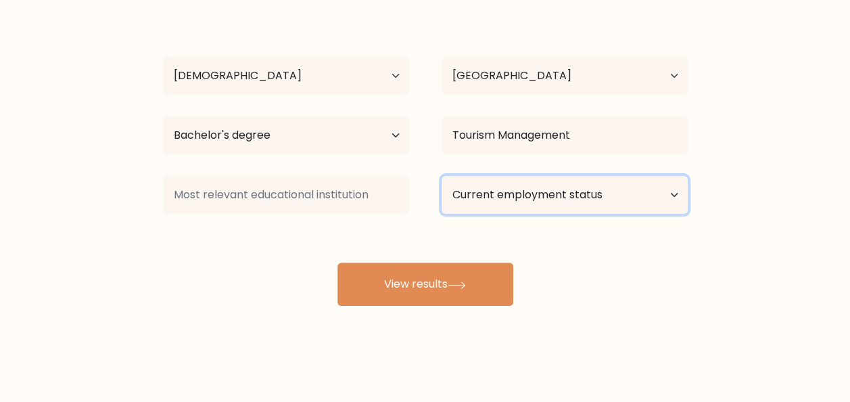
click at [572, 191] on select "Current employment status Employed Student Retired Other / prefer not to answer" at bounding box center [565, 195] width 246 height 38
select select "other"
click at [442, 176] on select "Current employment status Employed Student Retired Other / prefer not to answer" at bounding box center [565, 195] width 246 height 38
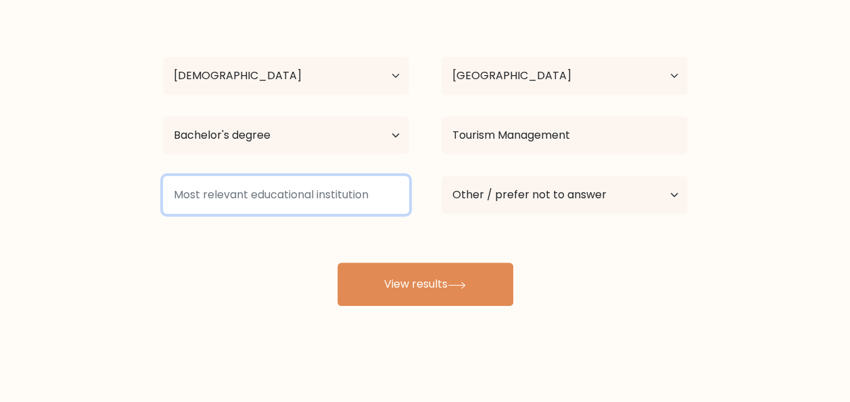
click at [316, 207] on input at bounding box center [286, 195] width 246 height 38
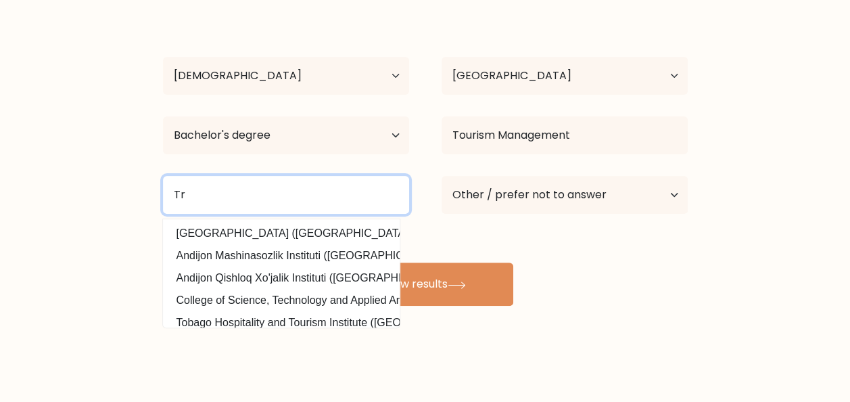
type input "T"
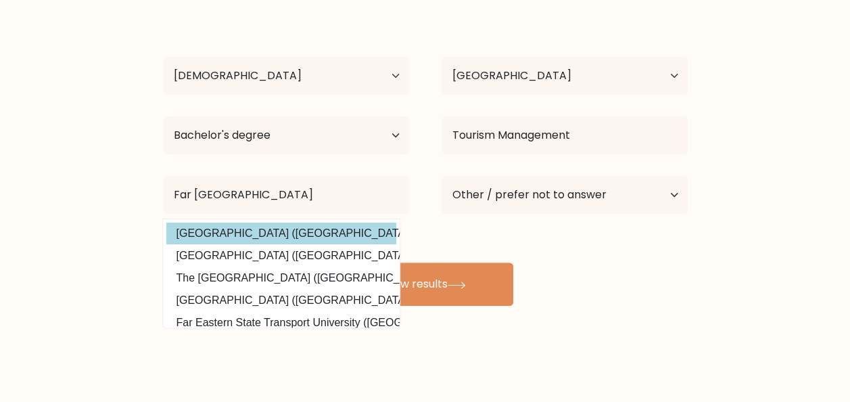
click at [299, 226] on option "Far Eastern University (Philippines)" at bounding box center [281, 233] width 230 height 22
type input "Far Eastern University"
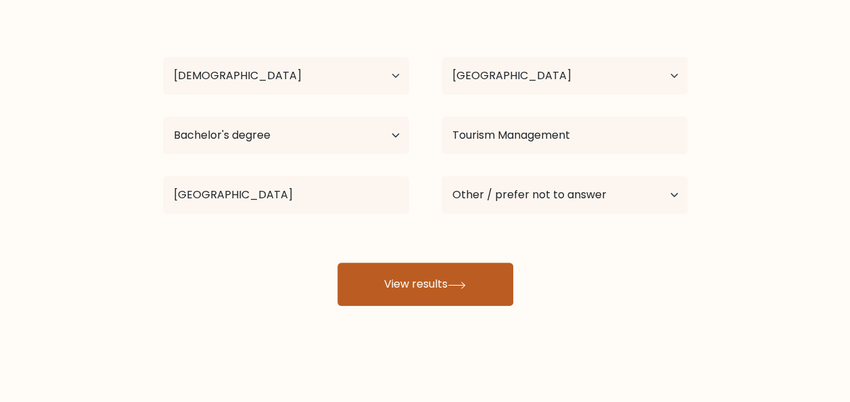
click at [404, 289] on button "View results" at bounding box center [425, 283] width 176 height 43
